Goal: Find specific page/section: Find specific page/section

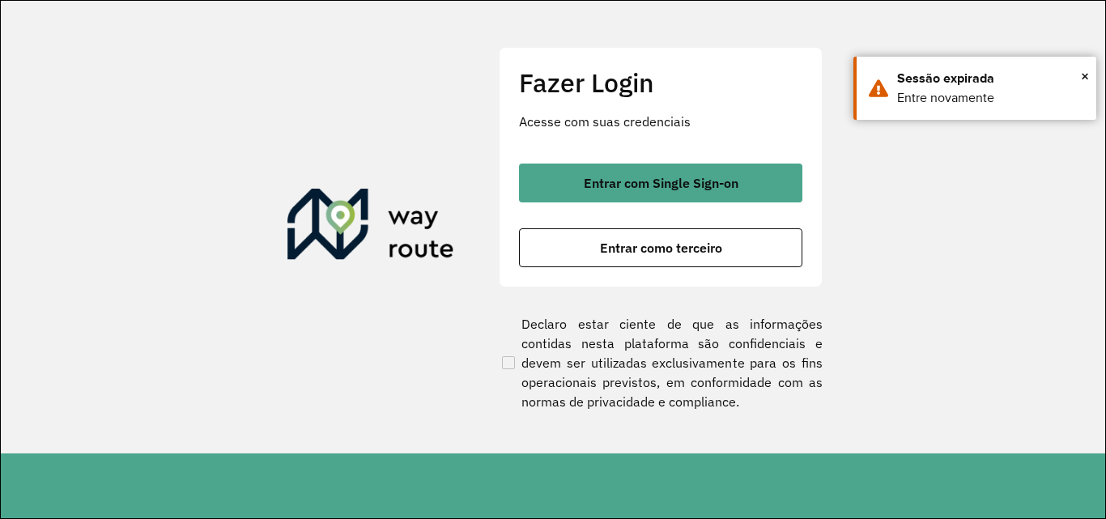
click at [596, 244] on hb-app "Aguarde... Pop-up bloqueado! Seu navegador bloqueou automáticamente a abertura …" at bounding box center [553, 259] width 1106 height 519
click at [596, 244] on button "Entrar como terceiro" at bounding box center [660, 247] width 283 height 39
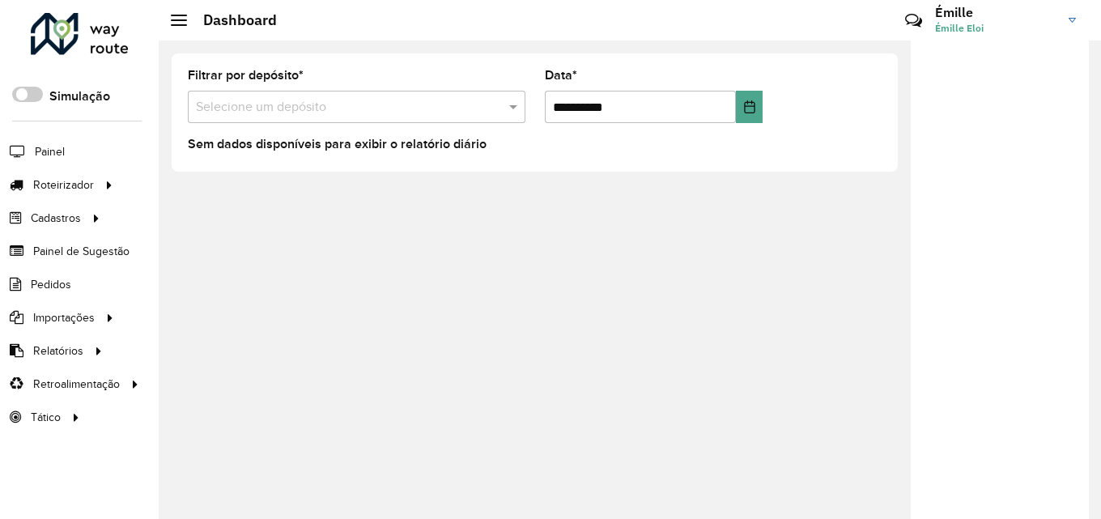
click at [0, 0] on link "Cliente" at bounding box center [0, 0] width 0 height 0
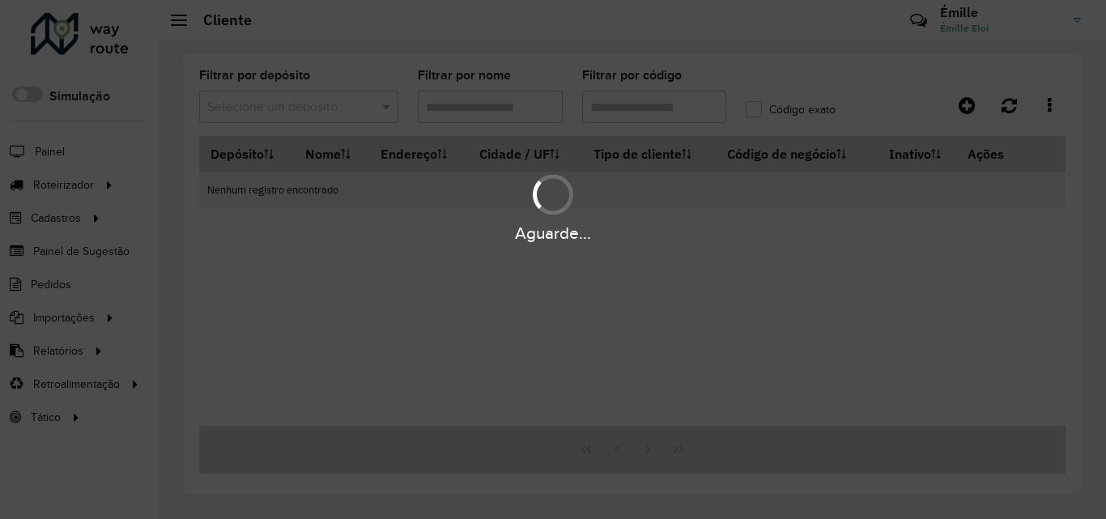
click at [621, 106] on div "Aguarde..." at bounding box center [553, 259] width 1106 height 519
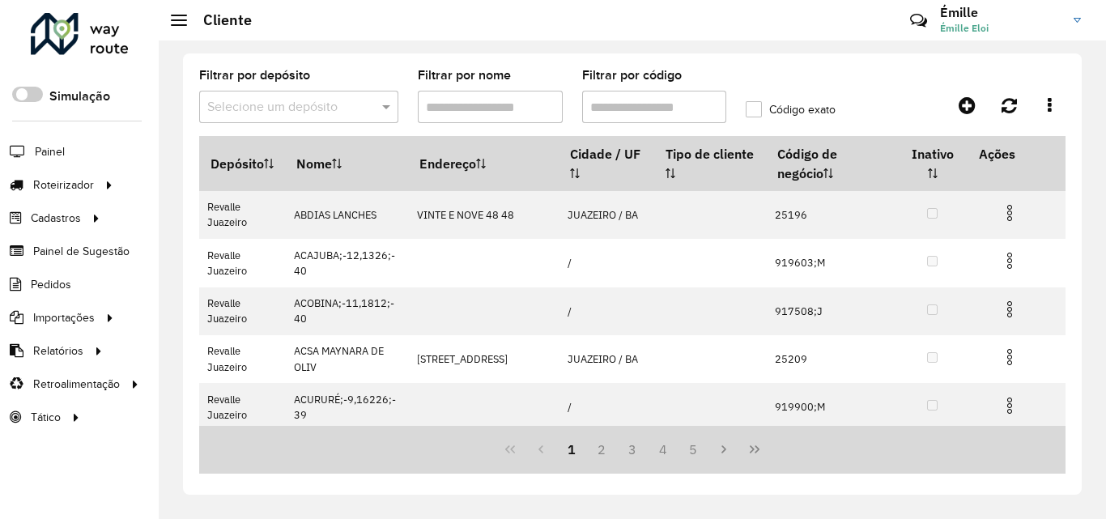
click at [621, 106] on hb-app "Aguarde... Pop-up bloqueado! Seu navegador bloqueou automáticamente a abertura …" at bounding box center [553, 259] width 1106 height 519
click at [621, 106] on input "Filtrar por código" at bounding box center [654, 107] width 145 height 32
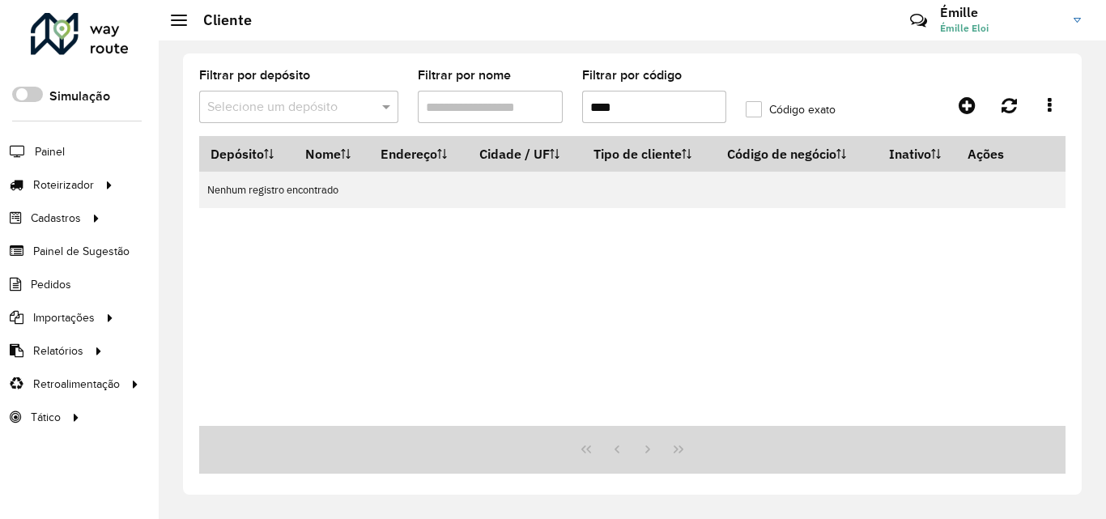
type input "****"
click at [764, 101] on label "Código exato" at bounding box center [791, 109] width 90 height 17
click at [659, 111] on input "****" at bounding box center [654, 107] width 145 height 32
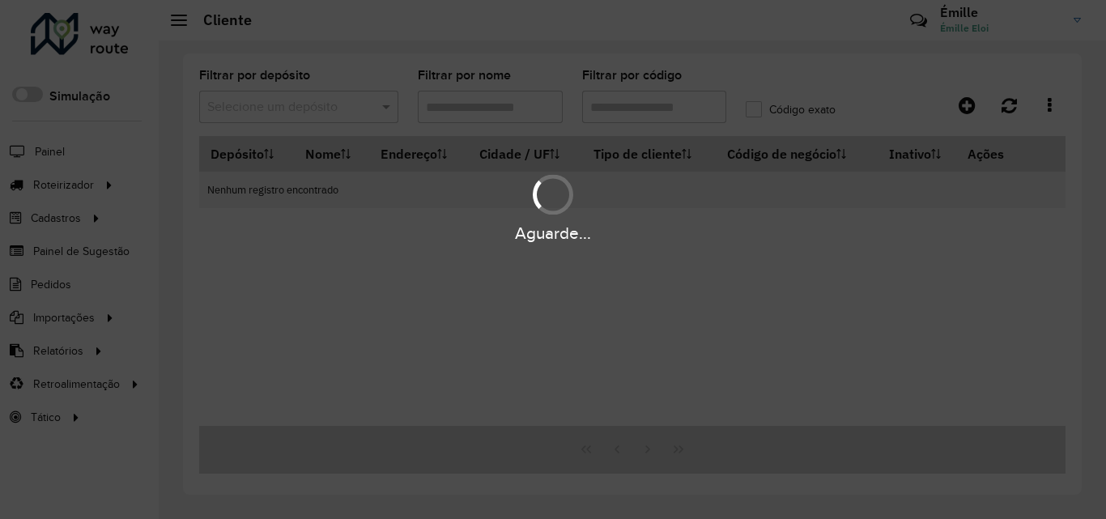
click at [751, 108] on div "Aguarde..." at bounding box center [553, 259] width 1106 height 519
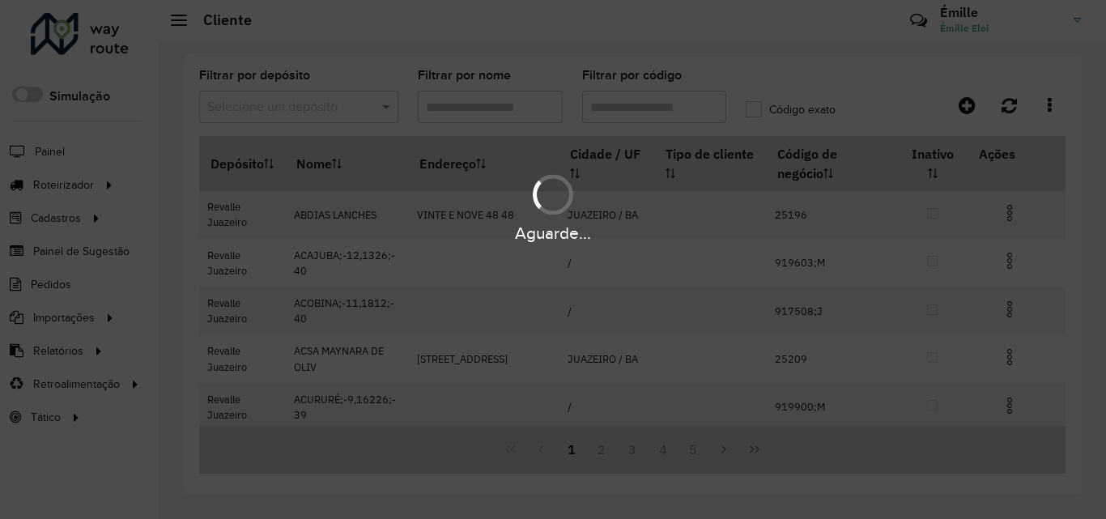
click at [496, 109] on div "Aguarde..." at bounding box center [553, 259] width 1106 height 519
click at [496, 109] on hb-app "Aguarde... Pop-up bloqueado! Seu navegador bloqueou automáticamente a abertura …" at bounding box center [553, 259] width 1106 height 519
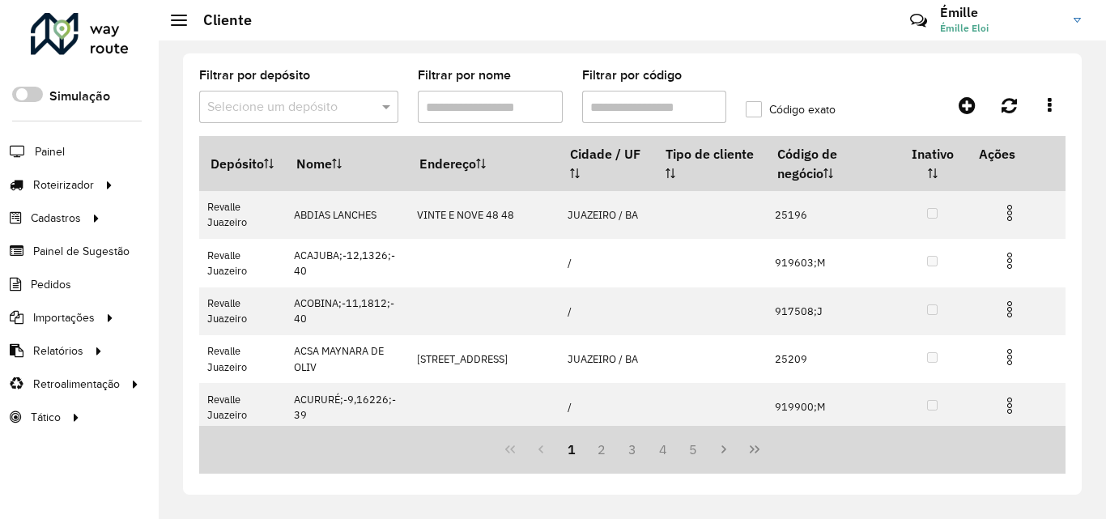
click at [496, 109] on input "Filtrar por nome" at bounding box center [490, 107] width 145 height 32
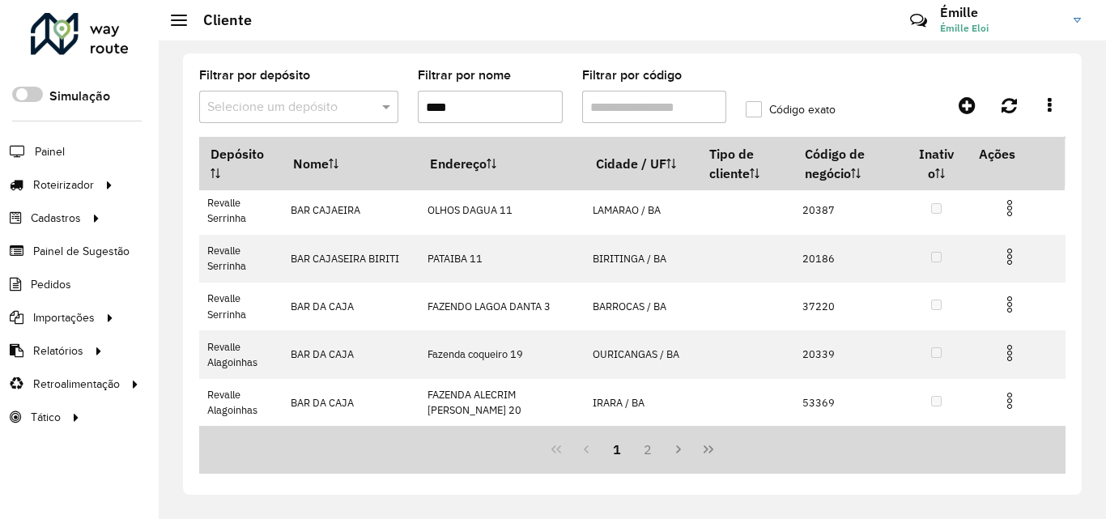
scroll to position [81, 0]
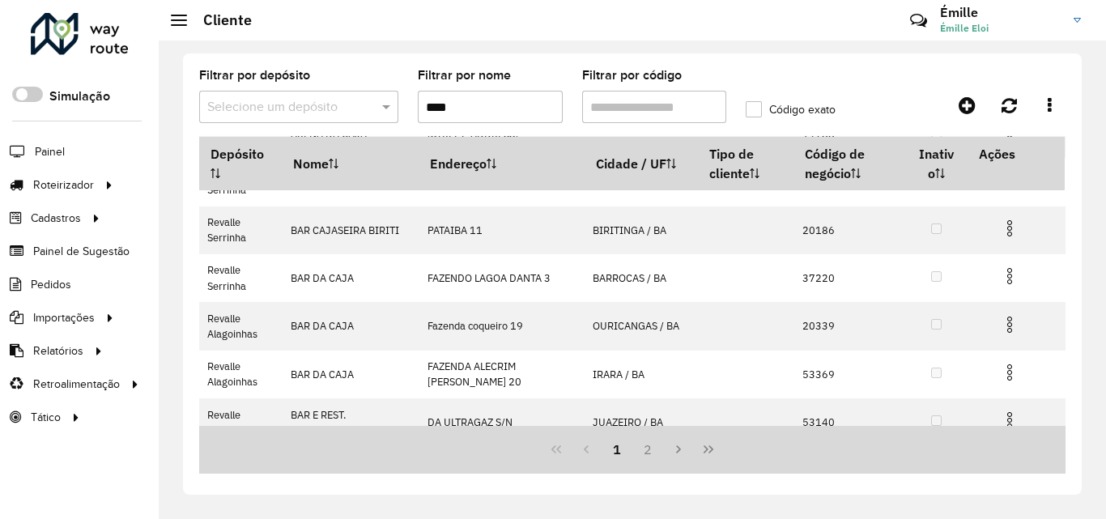
type input "****"
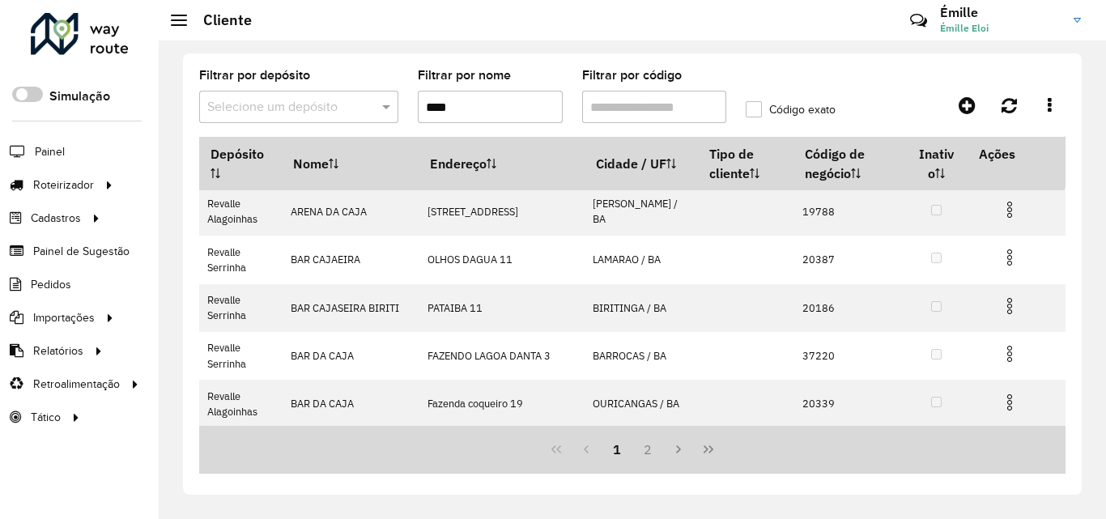
scroll to position [0, 0]
